Goal: Task Accomplishment & Management: Manage account settings

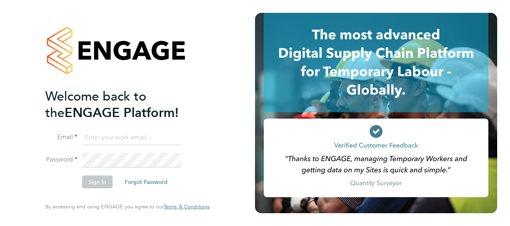
click at [134, 135] on input at bounding box center [131, 138] width 99 height 14
type input "michael.carmody@vistry.co.uk"
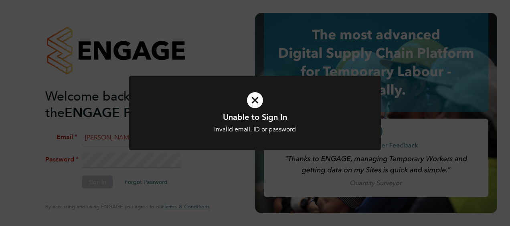
click at [129, 161] on div "Unable to Sign In Invalid email, ID or password Cancel Okay" at bounding box center [255, 113] width 510 height 226
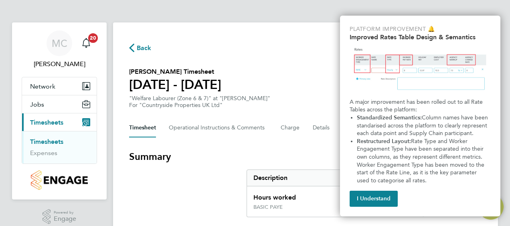
click at [135, 51] on span "Back" at bounding box center [140, 48] width 22 height 8
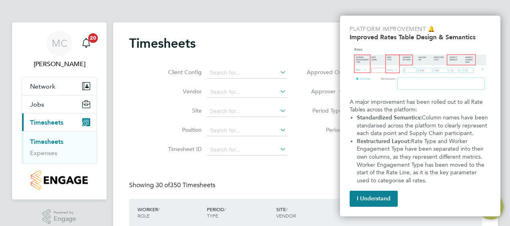
click at [283, 85] on li "Vendor" at bounding box center [226, 92] width 141 height 19
click at [279, 94] on icon at bounding box center [279, 91] width 0 height 11
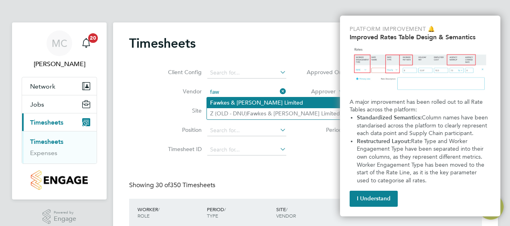
click at [275, 104] on li "Faw kes & Reece Limited" at bounding box center [275, 103] width 136 height 11
type input "Fawkes & Reece Limited"
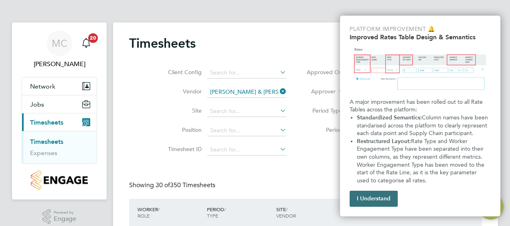
click at [362, 193] on button "I Understand" at bounding box center [374, 199] width 48 height 16
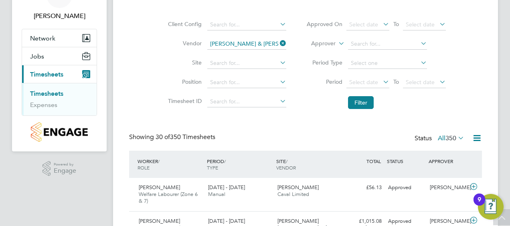
click at [279, 41] on icon at bounding box center [279, 43] width 0 height 11
click at [305, 92] on li "Period Select date To Select date" at bounding box center [377, 82] width 160 height 19
click at [477, 74] on div "Client Config Vendor Site Position Timesheet ID Approved On Select date To Sele…" at bounding box center [305, 62] width 353 height 102
drag, startPoint x: 477, startPoint y: 74, endPoint x: 403, endPoint y: 111, distance: 82.9
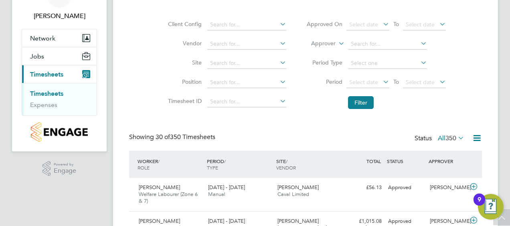
click at [403, 111] on li "Filter" at bounding box center [377, 102] width 160 height 21
click at [300, 140] on div "Showing 30 of 350 Timesheets Status All 350" at bounding box center [305, 142] width 353 height 18
click at [480, 57] on div "Client Config Vendor Site Position Timesheet ID Approved On Select date To Sele…" at bounding box center [305, 62] width 353 height 102
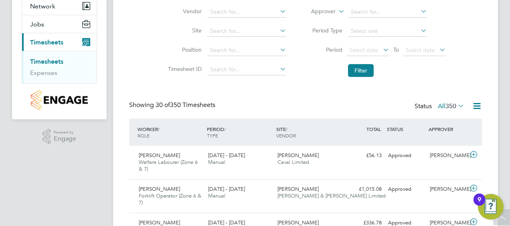
scroll to position [64, 0]
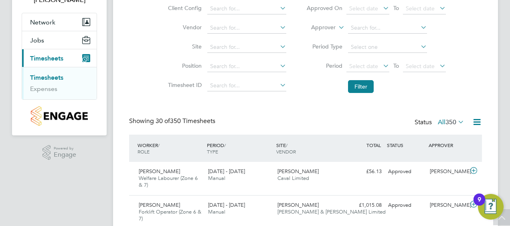
click at [39, 58] on span "Timesheets" at bounding box center [46, 59] width 33 height 8
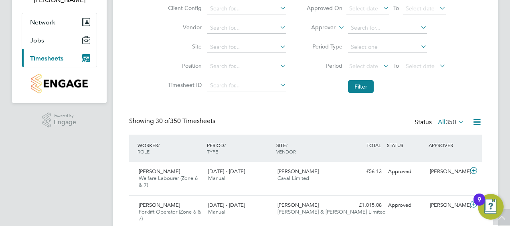
click at [39, 58] on span "Timesheets" at bounding box center [46, 59] width 33 height 8
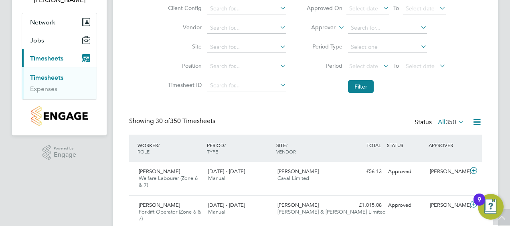
click at [43, 78] on link "Timesheets" at bounding box center [46, 78] width 33 height 8
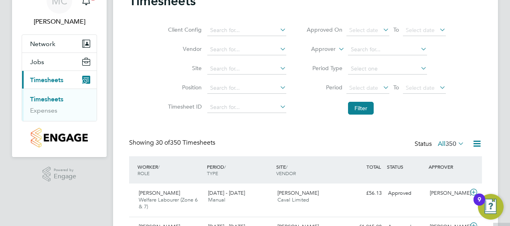
scroll to position [144, 0]
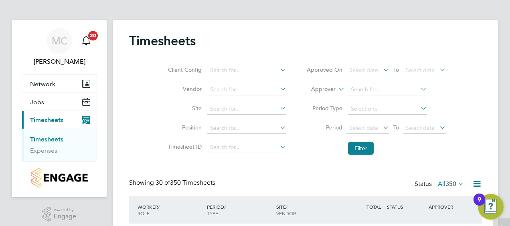
scroll to position [0, 0]
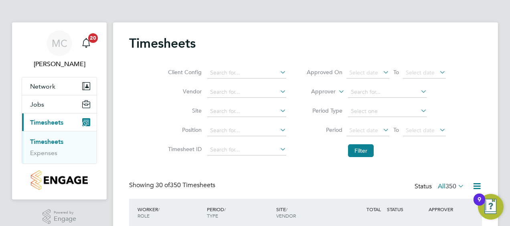
click at [48, 119] on span "Timesheets" at bounding box center [46, 123] width 33 height 8
click at [479, 200] on div "9" at bounding box center [480, 205] width 4 height 10
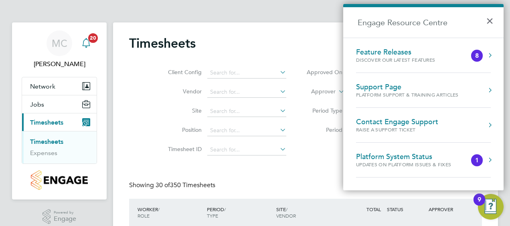
click at [93, 39] on span "20" at bounding box center [93, 38] width 10 height 10
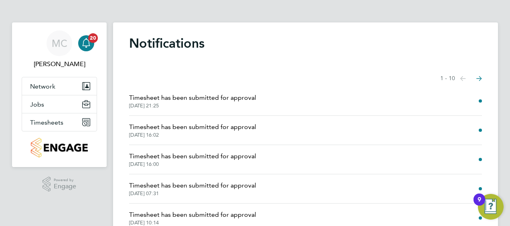
click at [83, 10] on div "MC Michael Carmody Notifications 20 Applications: Network Team Members Sites Jo…" at bounding box center [255, 204] width 510 height 409
click at [45, 120] on span "Timesheets" at bounding box center [46, 123] width 33 height 8
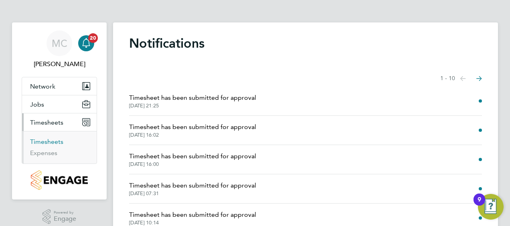
click at [45, 141] on link "Timesheets" at bounding box center [46, 142] width 33 height 8
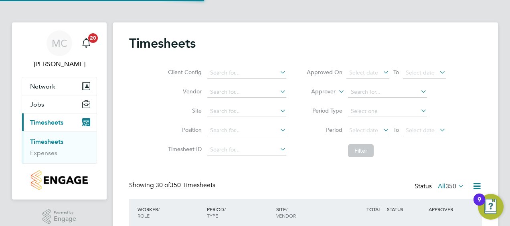
scroll to position [20, 69]
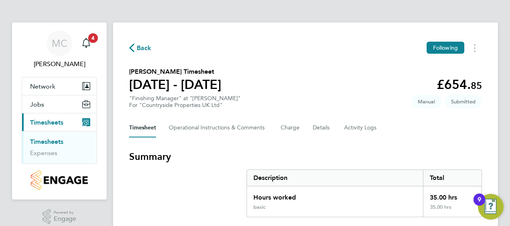
click at [140, 47] on span "Back" at bounding box center [144, 48] width 15 height 10
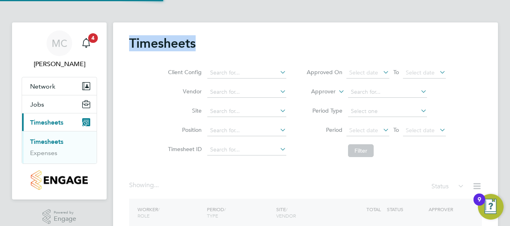
click at [140, 47] on h2 "Timesheets" at bounding box center [162, 43] width 67 height 16
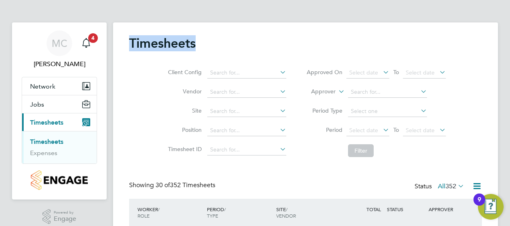
click at [472, 60] on div "Client Config Vendor Site Position Timesheet ID Approved On Select date To Sele…" at bounding box center [305, 110] width 353 height 102
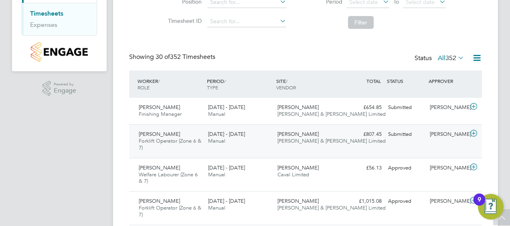
click at [153, 133] on span "[PERSON_NAME]" at bounding box center [159, 134] width 41 height 7
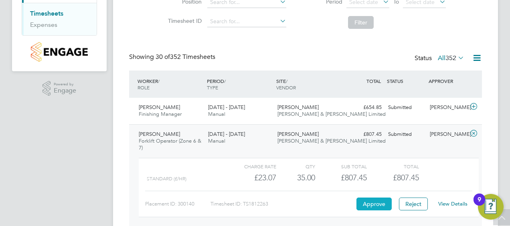
click at [373, 207] on button "Approve" at bounding box center [374, 204] width 35 height 13
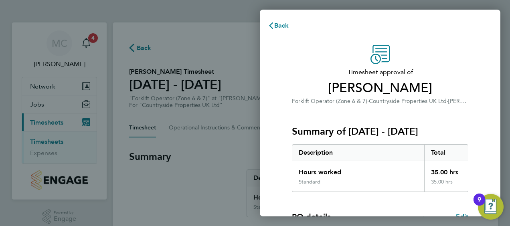
click at [340, 39] on div "Timesheet approval of Bartlomiej Przybylski Forklift Operator (Zone 6 & 7) · Co…" at bounding box center [380, 205] width 241 height 340
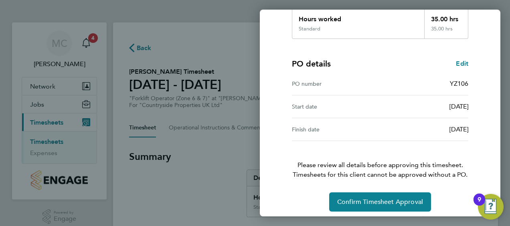
scroll to position [157, 0]
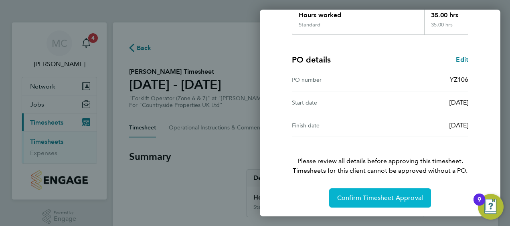
click at [405, 193] on button "Confirm Timesheet Approval" at bounding box center [380, 198] width 102 height 19
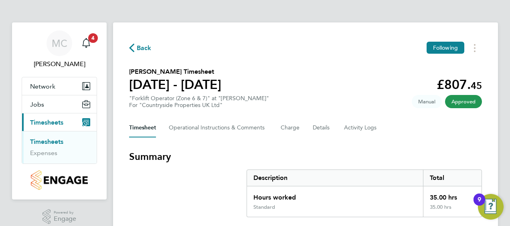
click at [137, 49] on span "Back" at bounding box center [144, 48] width 15 height 10
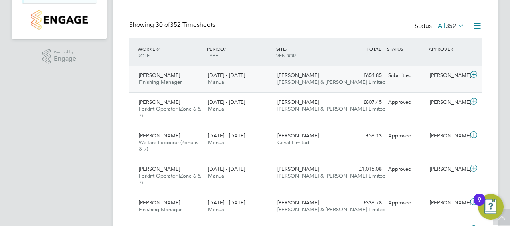
click at [156, 75] on span "[PERSON_NAME]" at bounding box center [159, 75] width 41 height 7
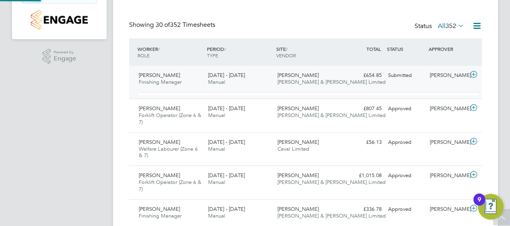
scroll to position [14, 78]
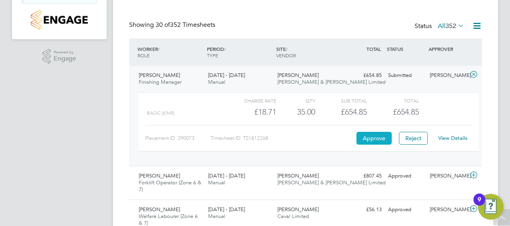
click at [376, 141] on button "Approve" at bounding box center [374, 138] width 35 height 13
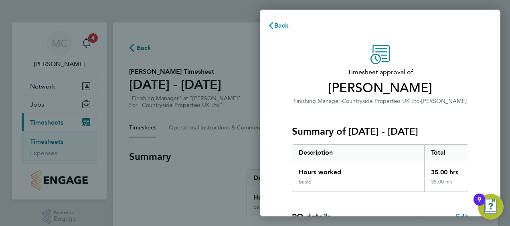
click at [241, 155] on div "Back Timesheet approval of [PERSON_NAME] Finishing Manager · Countryside Proper…" at bounding box center [255, 113] width 510 height 226
click at [319, 98] on span "Finishing Manager" at bounding box center [317, 101] width 47 height 7
click at [440, 94] on span "[PERSON_NAME]" at bounding box center [380, 88] width 177 height 16
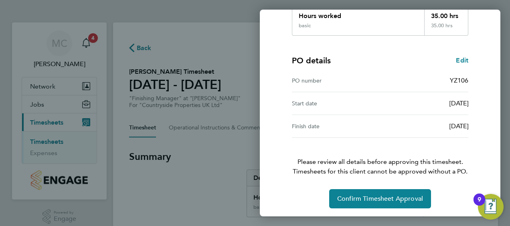
scroll to position [157, 0]
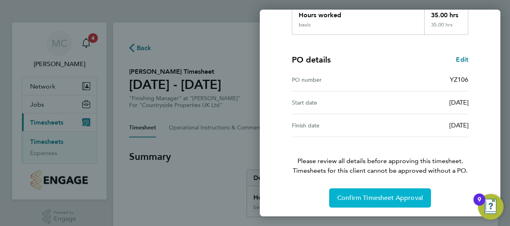
click at [389, 194] on span "Confirm Timesheet Approval" at bounding box center [381, 198] width 86 height 8
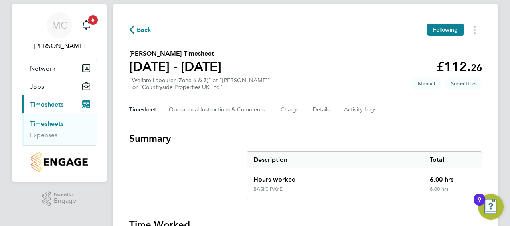
scroll to position [16, 0]
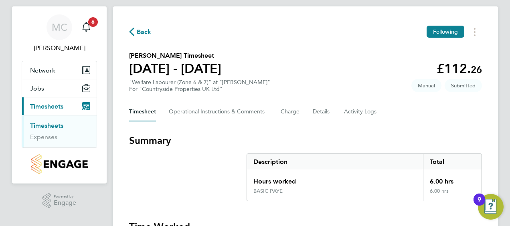
click at [142, 31] on span "Back" at bounding box center [144, 32] width 15 height 10
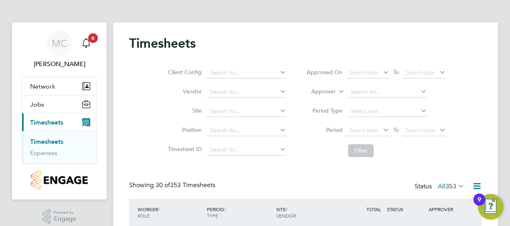
click at [470, 63] on div "Client Config Vendor Site Position Timesheet ID Approved On Select date To Sele…" at bounding box center [305, 110] width 353 height 102
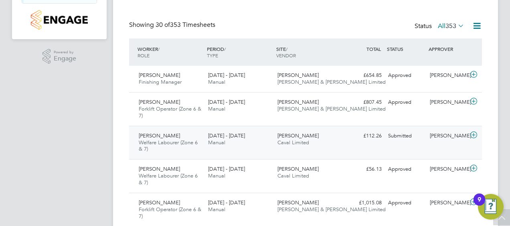
click at [171, 139] on span "Welfare Labourer (Zone 6 & 7)" at bounding box center [168, 146] width 59 height 14
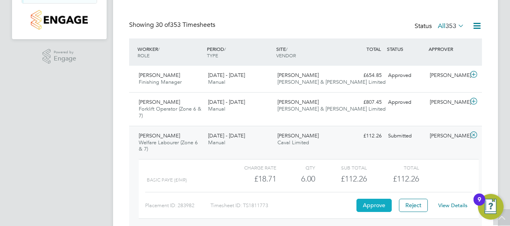
click at [379, 205] on button "Approve" at bounding box center [374, 205] width 35 height 13
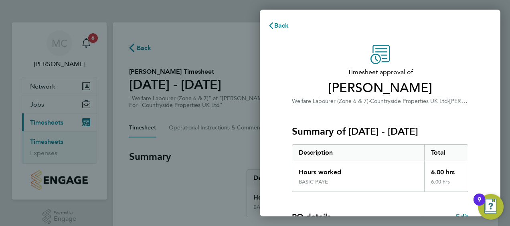
click at [317, 20] on div "Back" at bounding box center [380, 25] width 241 height 19
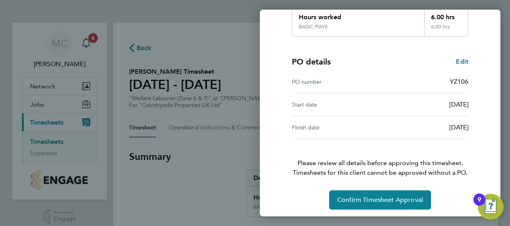
scroll to position [157, 0]
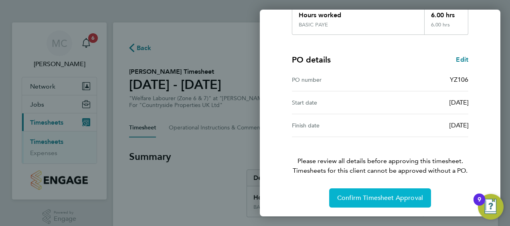
click at [389, 198] on span "Confirm Timesheet Approval" at bounding box center [381, 198] width 86 height 8
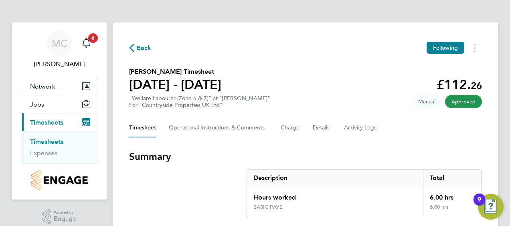
click at [140, 46] on span "Back" at bounding box center [144, 48] width 15 height 10
